Goal: Communication & Community: Answer question/provide support

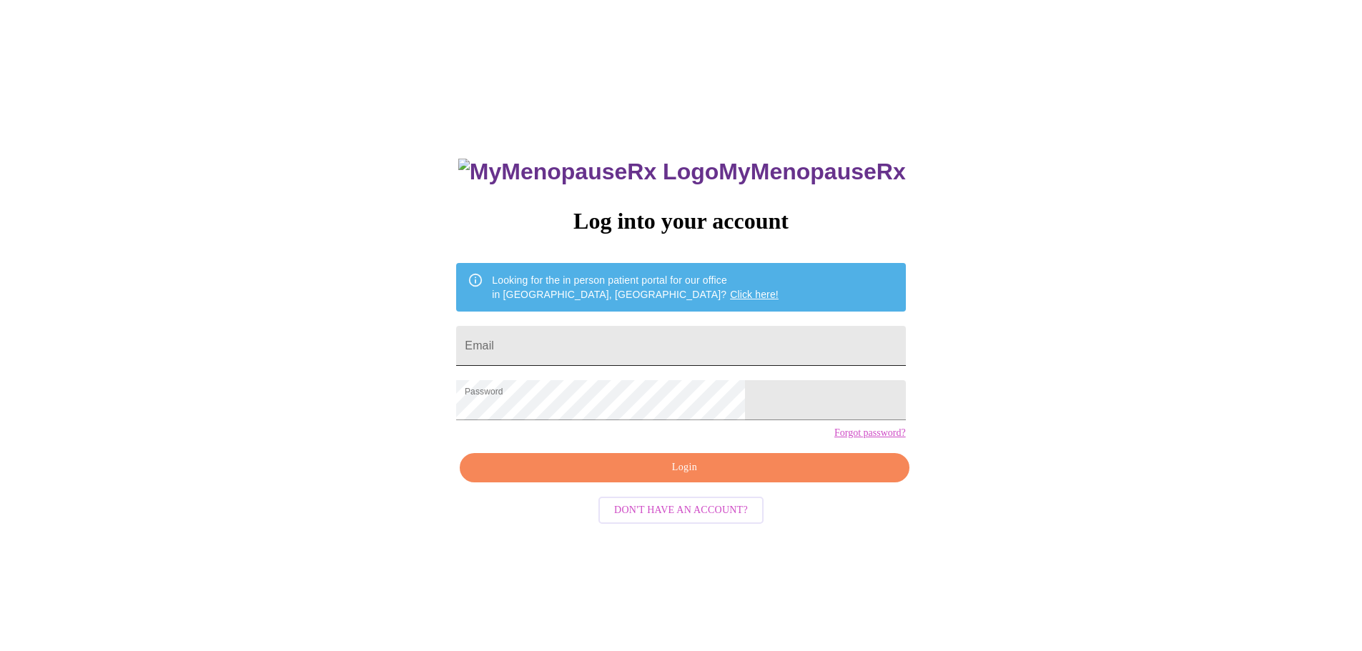
click at [623, 337] on input "Email" at bounding box center [680, 346] width 449 height 40
type input "[EMAIL_ADDRESS][DOMAIN_NAME]"
click at [726, 477] on span "Login" at bounding box center [684, 468] width 416 height 18
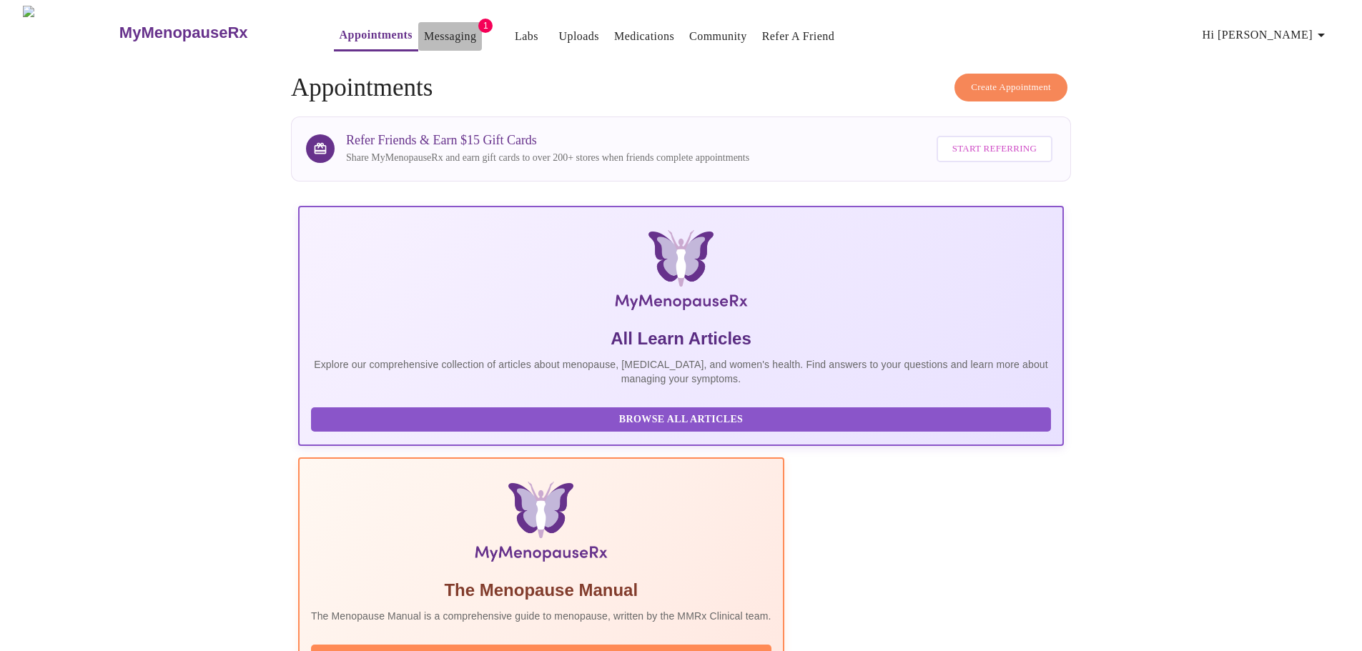
click at [424, 34] on link "Messaging" at bounding box center [450, 36] width 52 height 20
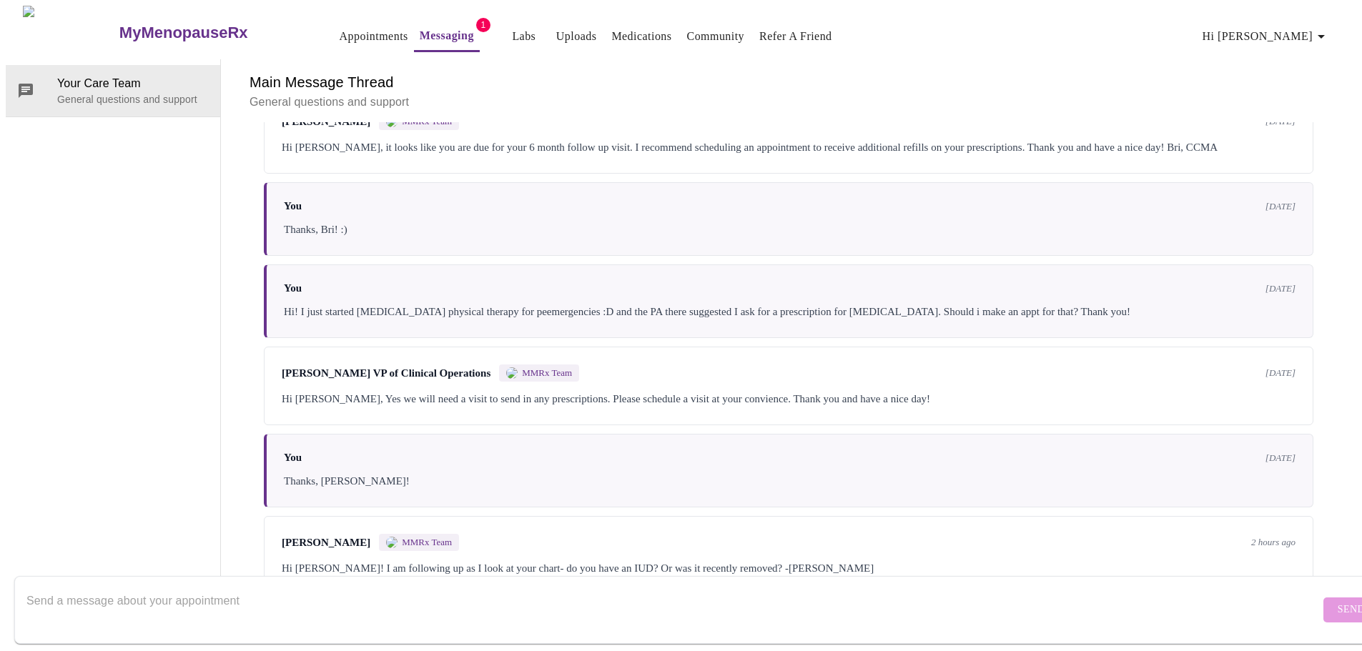
scroll to position [1811, 0]
click at [564, 590] on textarea "Send a message about your appointment" at bounding box center [672, 610] width 1293 height 46
type textarea "Hi [PERSON_NAME]! I do have an IUD. I have been planning to make the appointmen…"
click at [1338, 601] on span "Send" at bounding box center [1351, 610] width 27 height 18
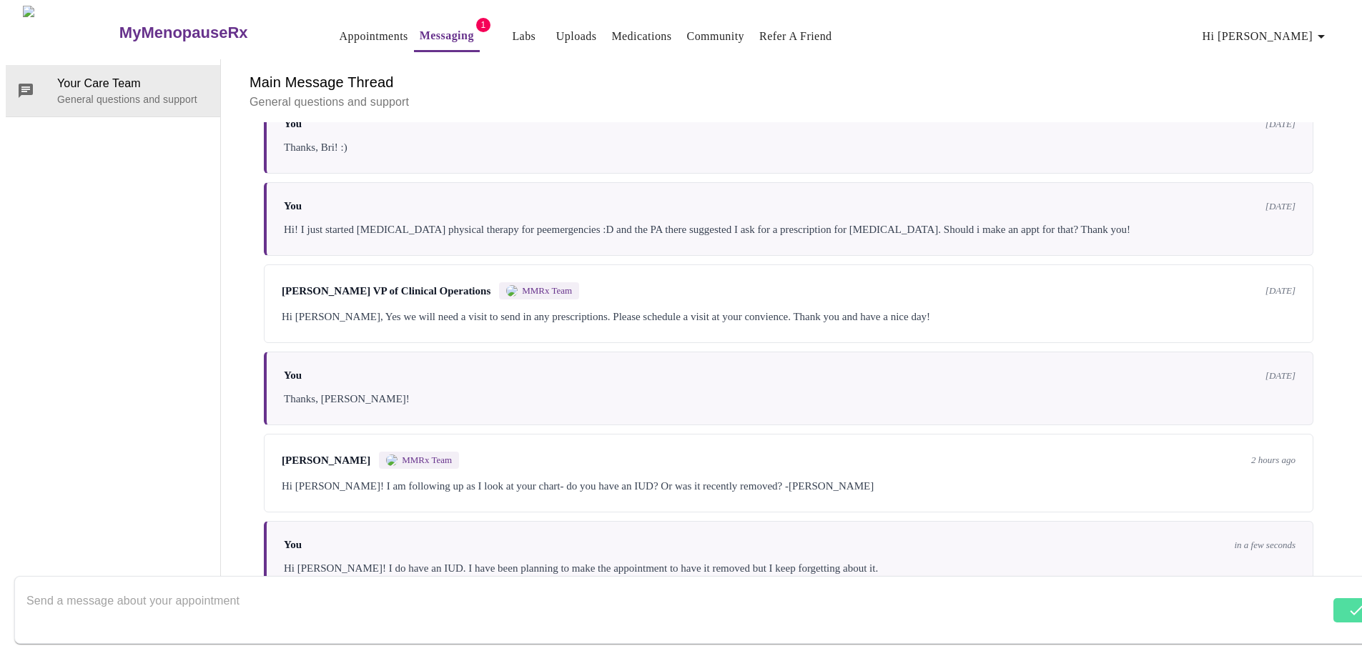
scroll to position [1897, 0]
